Goal: Information Seeking & Learning: Learn about a topic

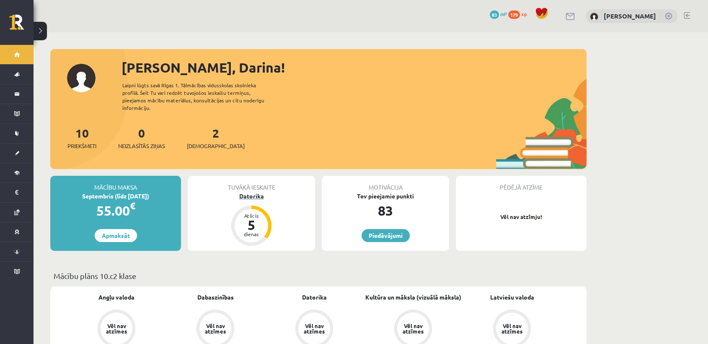
click at [265, 191] on div "Datorika" at bounding box center [251, 195] width 127 height 9
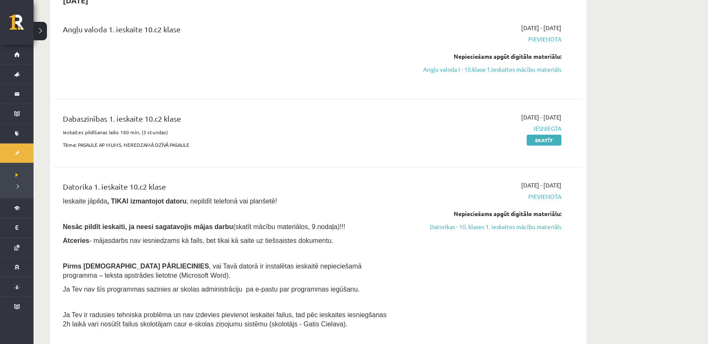
scroll to position [104, 0]
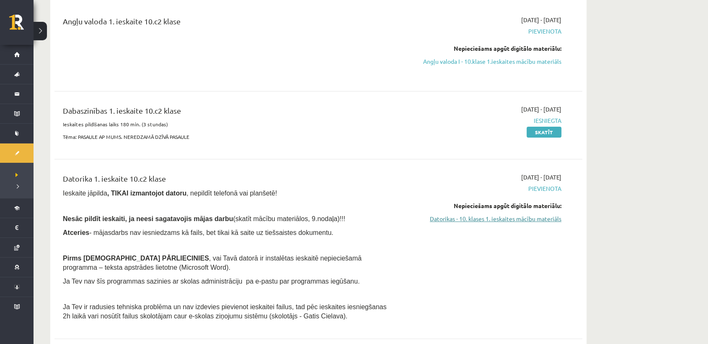
click at [532, 217] on link "Datorikas - 10. klases 1. ieskaites mācību materiāls" at bounding box center [482, 218] width 158 height 9
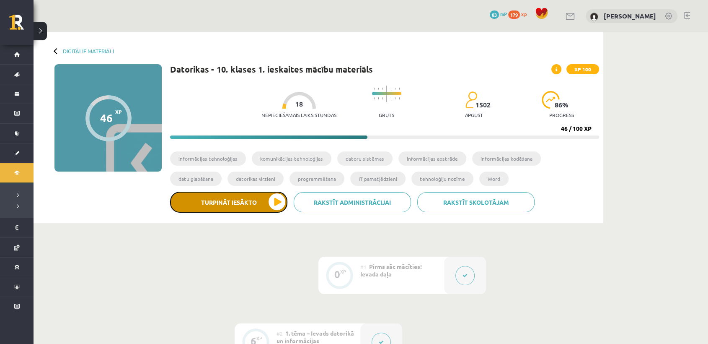
click at [270, 202] on button "Turpināt iesākto" at bounding box center [228, 201] width 117 height 21
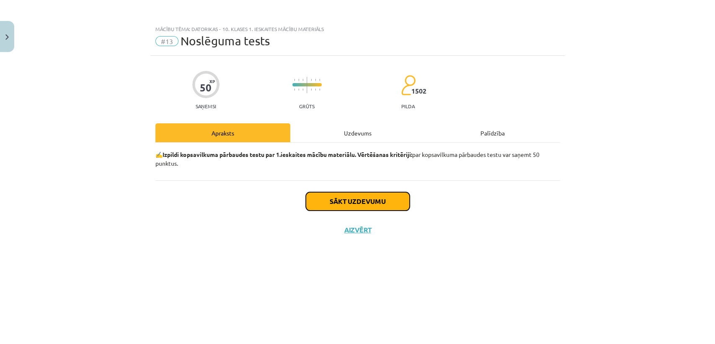
click at [317, 200] on button "Sākt uzdevumu" at bounding box center [358, 201] width 104 height 18
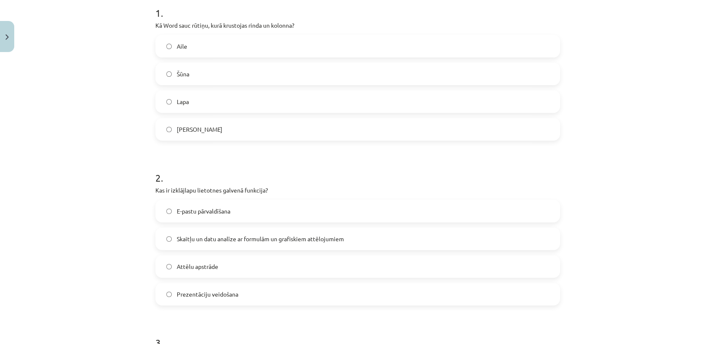
scroll to position [181, 0]
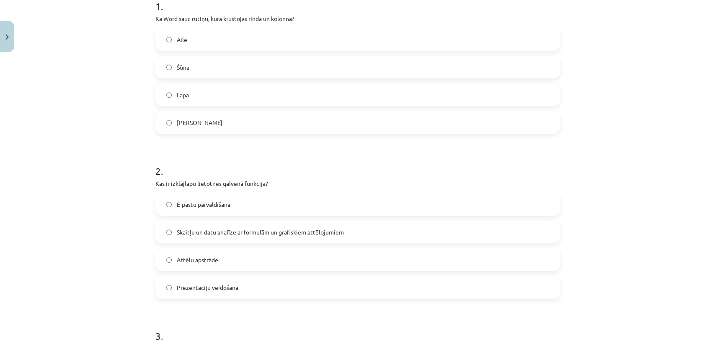
click at [204, 75] on label "Šūna" at bounding box center [357, 67] width 403 height 21
click at [217, 228] on span "Skaitļu un datu analīze ar formulām un grafiskiem attēlojumiem" at bounding box center [260, 231] width 167 height 9
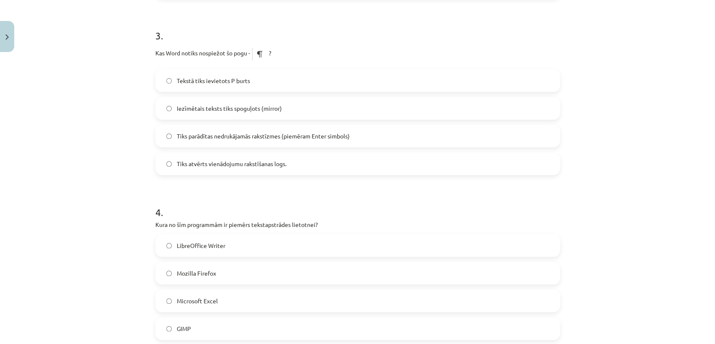
click at [362, 136] on label "Tiks parādītas nedrukājamās rakstīzmes (piemēram Enter simbols)" at bounding box center [357, 135] width 403 height 21
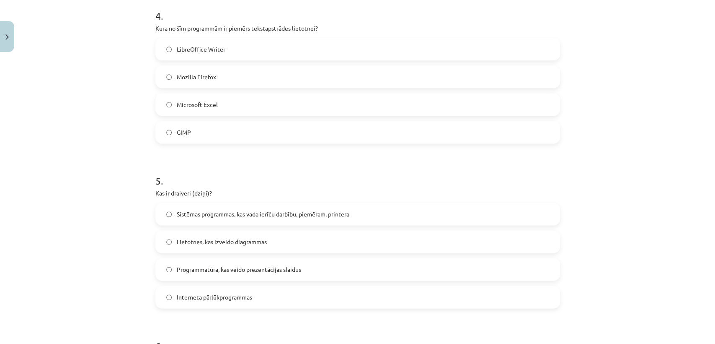
scroll to position [682, 0]
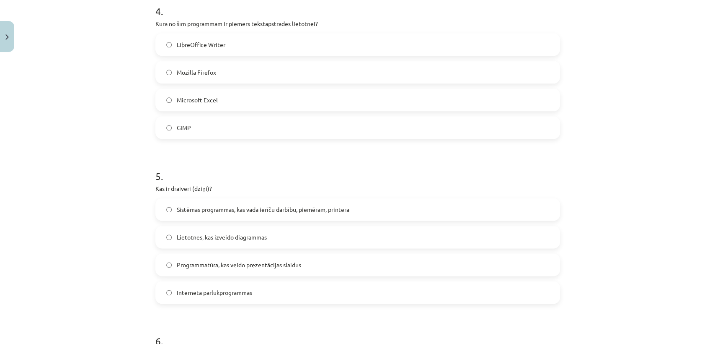
click at [318, 46] on label "LibreOffice Writer" at bounding box center [357, 44] width 403 height 21
click at [348, 207] on span "Sistēmas programmas, kas vada ierīču darbību, piemēram, printera" at bounding box center [263, 209] width 173 height 9
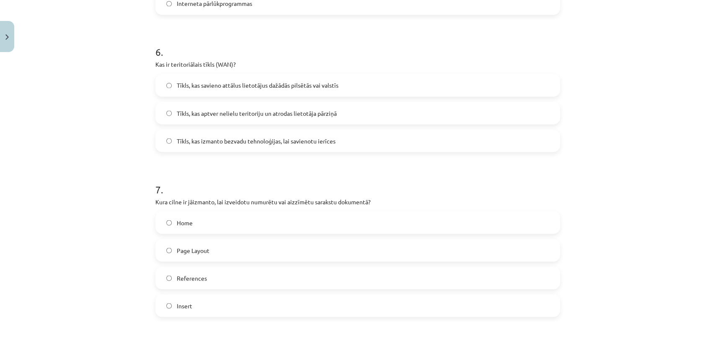
scroll to position [975, 0]
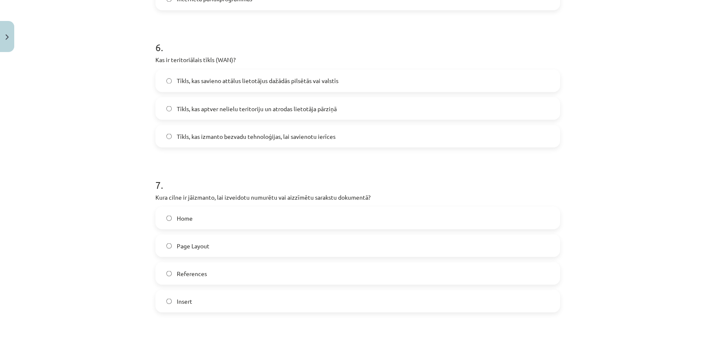
click at [286, 223] on label "Home" at bounding box center [357, 217] width 403 height 21
click at [356, 79] on label "Tīkls, kas savieno attālus lietotājus dažādās pilsētās vai valstīs" at bounding box center [357, 80] width 403 height 21
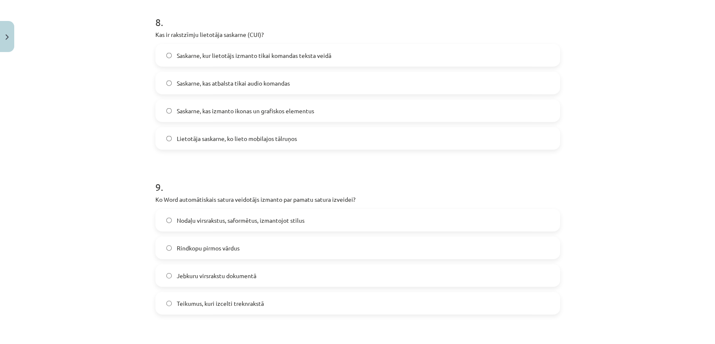
scroll to position [1306, 0]
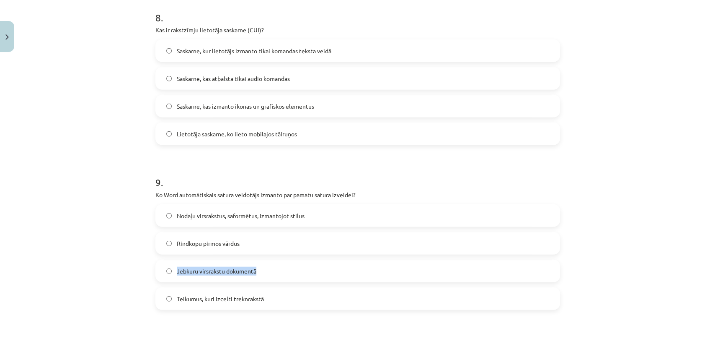
drag, startPoint x: 701, startPoint y: 276, endPoint x: 714, endPoint y: 246, distance: 32.2
click at [714, 246] on div "Mācību tēma: Datorikas - 10. klases 1. ieskaites mācību materiāls #13 Noslēguma…" at bounding box center [357, 172] width 715 height 344
click at [679, 230] on div "Mācību tēma: Datorikas - 10. klases 1. ieskaites mācību materiāls #13 Noslēguma…" at bounding box center [357, 172] width 715 height 344
click at [446, 44] on label "Saskarne, kur lietotājs izmanto tikai komandas teksta veidā" at bounding box center [357, 50] width 403 height 21
click at [289, 220] on label "Nodaļu virsrakstus, saformētus, izmantojot stilus" at bounding box center [357, 215] width 403 height 21
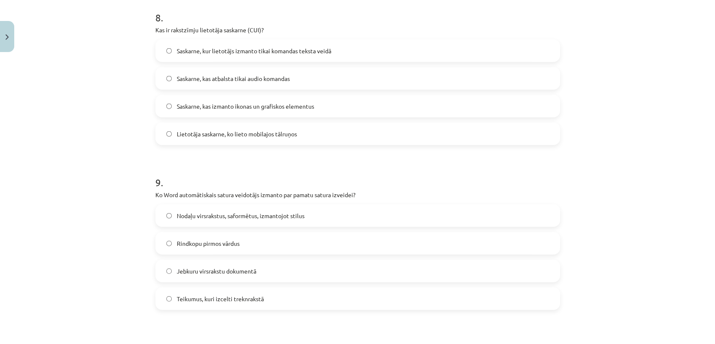
scroll to position [1534, 0]
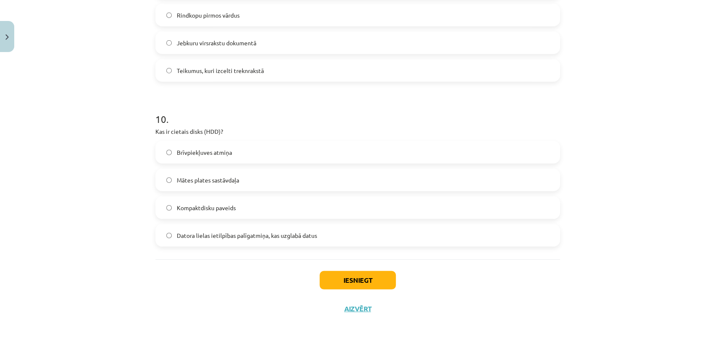
click at [252, 237] on span "Datora lielas ietilpības palīgatmiņa, kas uzglabā datus" at bounding box center [247, 235] width 140 height 9
click at [355, 278] on button "Iesniegt" at bounding box center [358, 280] width 76 height 18
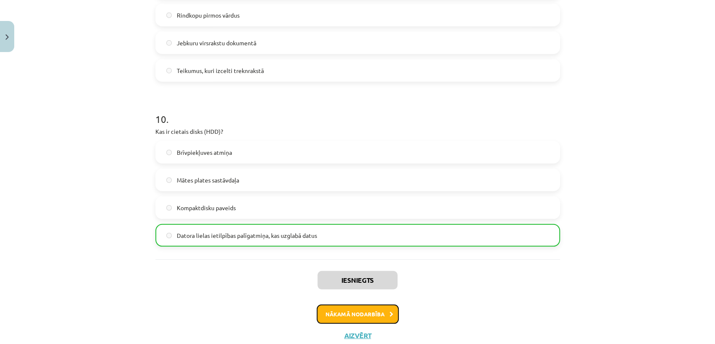
click at [370, 314] on button "Nākamā nodarbība" at bounding box center [358, 313] width 82 height 19
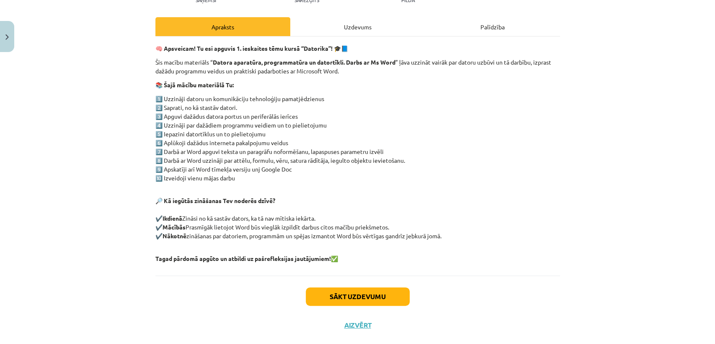
scroll to position [122, 0]
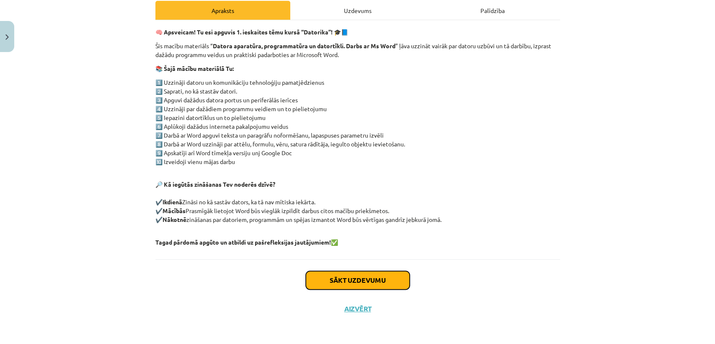
click at [381, 278] on button "Sākt uzdevumu" at bounding box center [358, 280] width 104 height 18
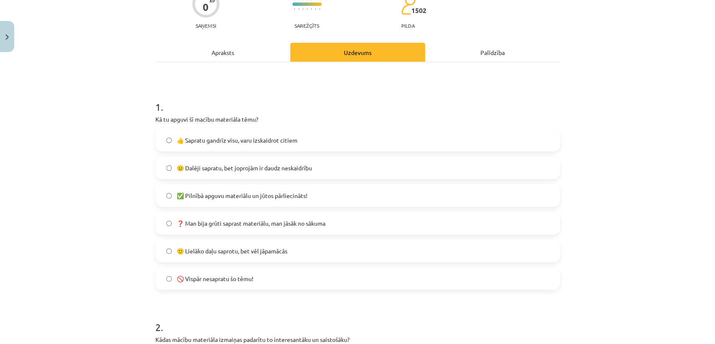
scroll to position [84, 0]
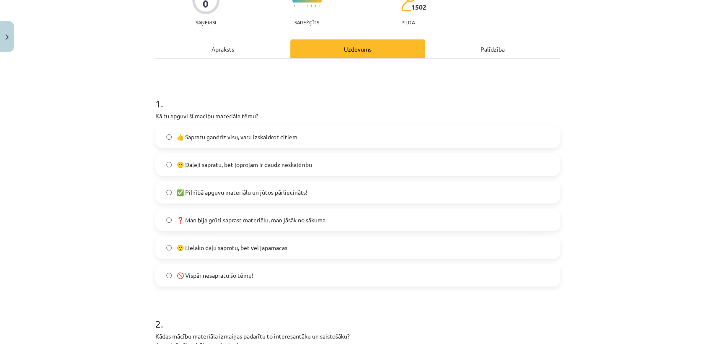
click at [263, 138] on span "👍 Sapratu gandrīz visu, varu izskaidrot citiem" at bounding box center [237, 136] width 121 height 9
click at [287, 243] on label "🙂 Lielāko daļu saprotu, bet vēl jāpamācās" at bounding box center [357, 247] width 403 height 21
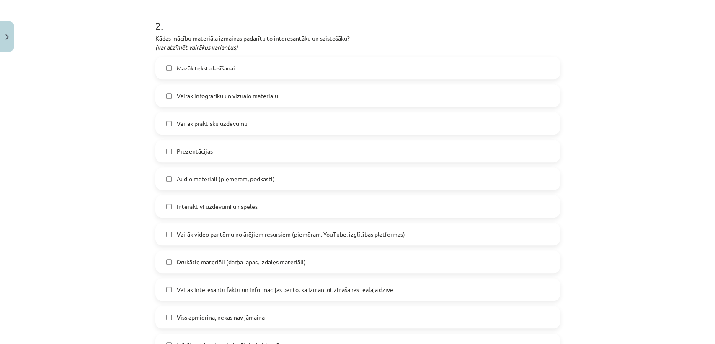
scroll to position [383, 0]
click at [258, 93] on span "Vairāk infografiku un vizuālo materiālu" at bounding box center [227, 93] width 101 height 9
click at [267, 63] on label "Mazāk teksta lasīšanai" at bounding box center [357, 65] width 403 height 21
click at [242, 124] on span "Vairāk praktisku uzdevumu" at bounding box center [212, 121] width 71 height 9
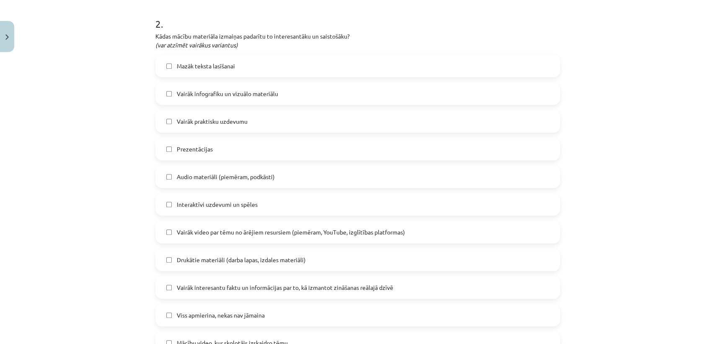
click at [221, 182] on label "Audio materiāli (piemēram, podkāsti)" at bounding box center [357, 176] width 403 height 21
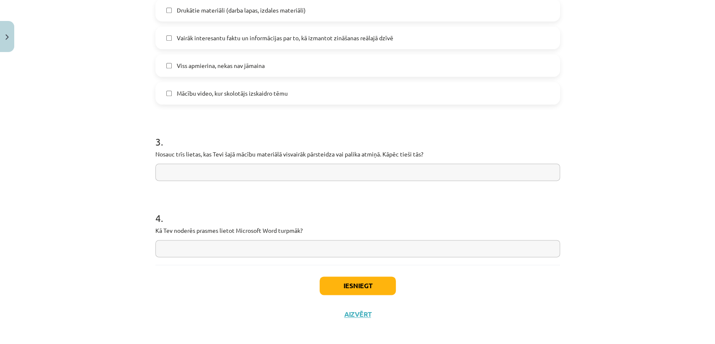
scroll to position [638, 0]
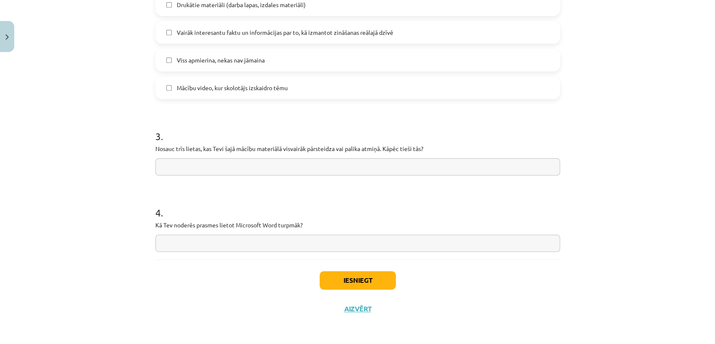
click at [191, 237] on input "text" at bounding box center [357, 242] width 405 height 17
type input "**********"
click at [305, 163] on input "text" at bounding box center [357, 166] width 405 height 17
click at [162, 166] on input "**********" at bounding box center [357, 166] width 405 height 17
click at [312, 162] on input "**********" at bounding box center [357, 166] width 405 height 17
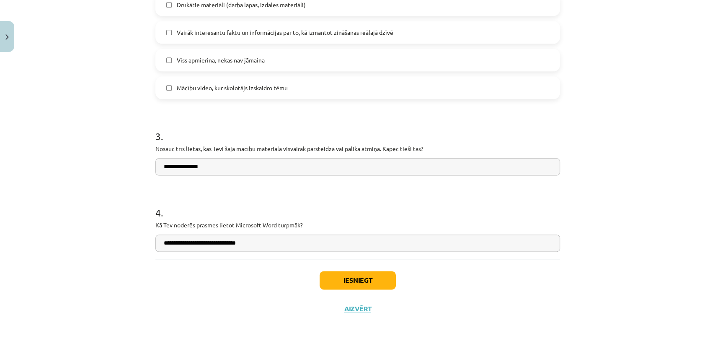
click at [222, 168] on input "**********" at bounding box center [357, 166] width 405 height 17
type input "**********"
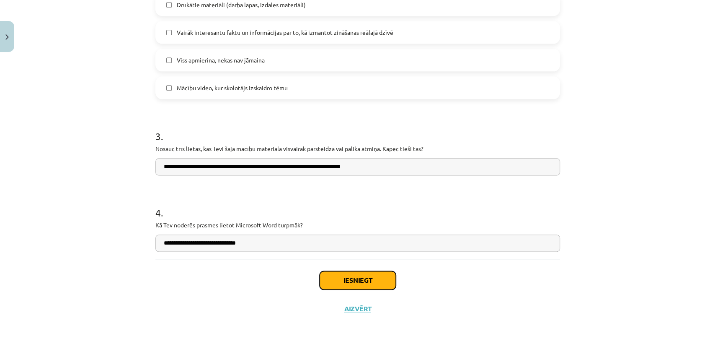
click at [328, 282] on button "Iesniegt" at bounding box center [358, 280] width 76 height 18
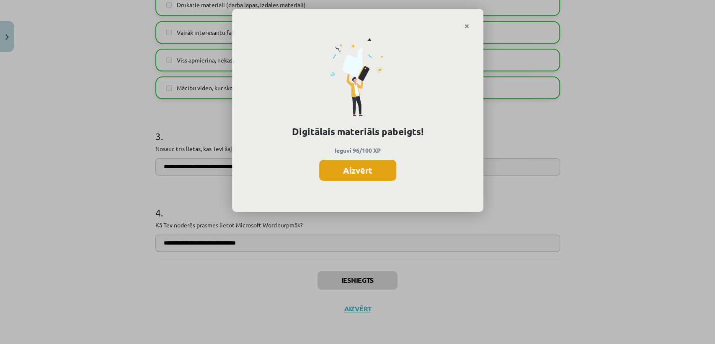
click at [372, 170] on button "Aizvērt" at bounding box center [357, 170] width 77 height 21
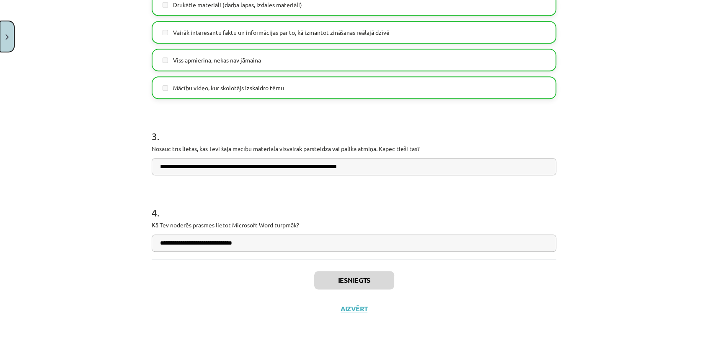
click at [8, 35] on img "Close" at bounding box center [6, 36] width 3 height 5
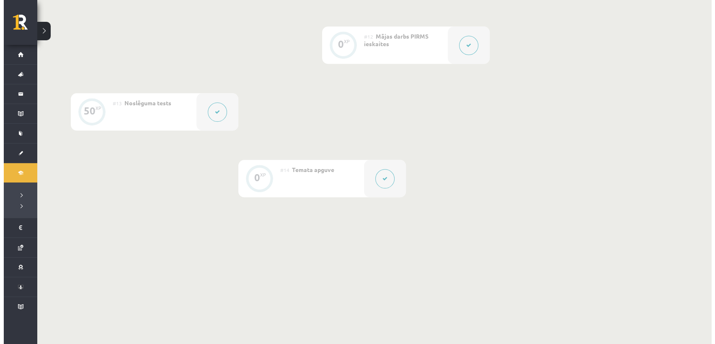
scroll to position [0, 0]
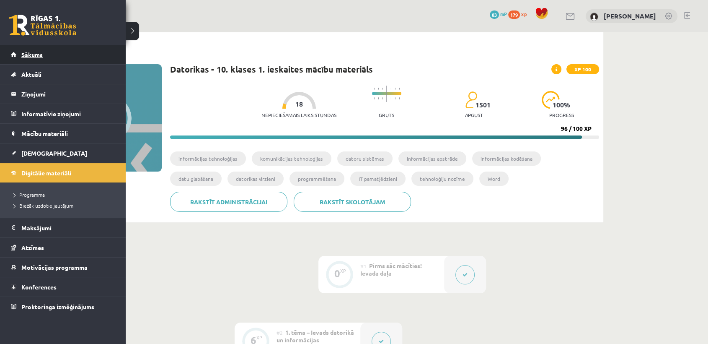
click at [24, 61] on link "Sākums" at bounding box center [63, 54] width 104 height 19
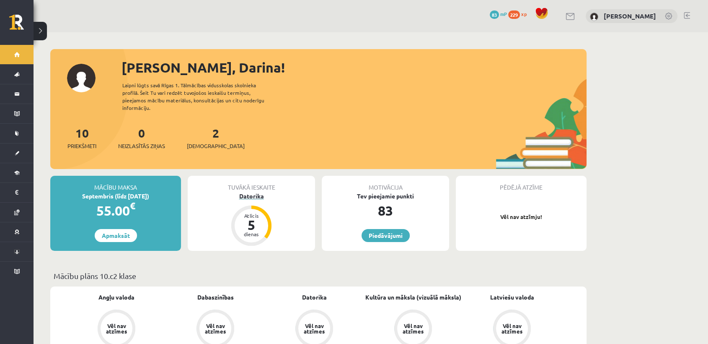
click at [252, 191] on div "Datorika" at bounding box center [251, 195] width 127 height 9
